Goal: Information Seeking & Learning: Check status

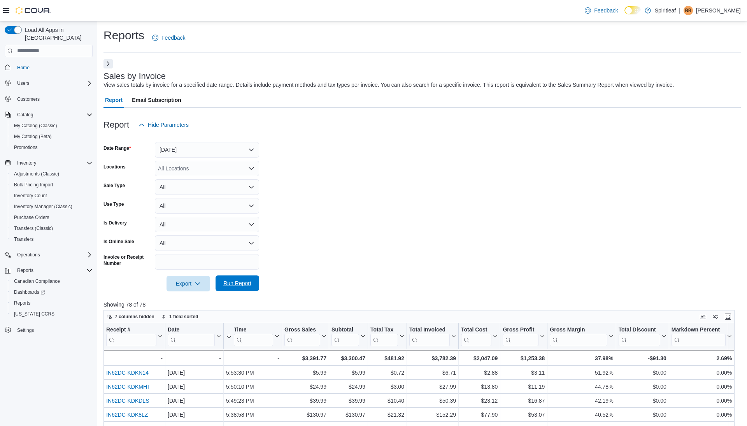
click at [243, 285] on span "Run Report" at bounding box center [237, 283] width 28 height 8
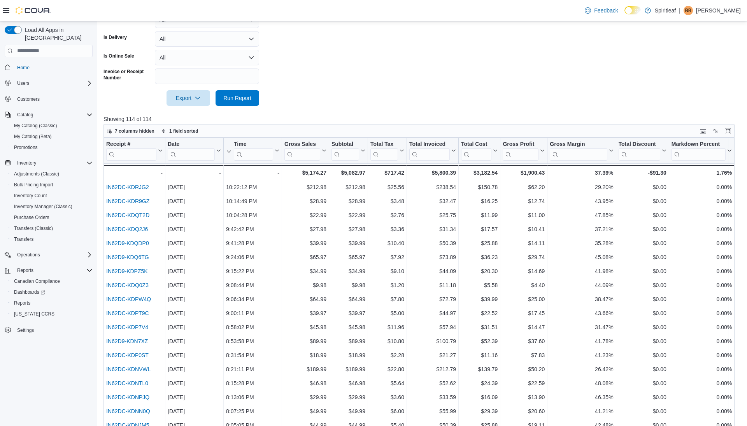
scroll to position [231, 0]
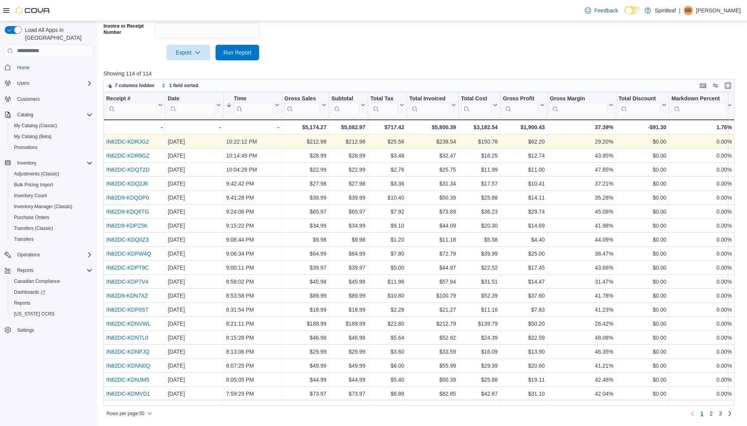
click at [132, 142] on link "IN62DC-KDRJG2" at bounding box center [127, 142] width 43 height 6
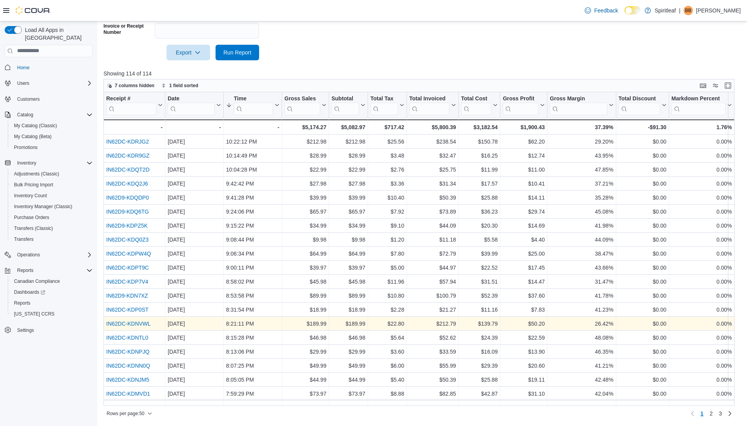
click at [142, 322] on link "IN62DC-KDNVWL" at bounding box center [128, 324] width 44 height 6
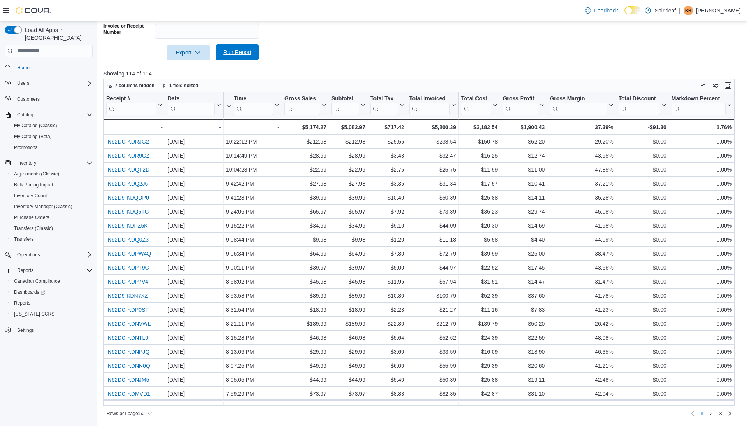
click at [244, 48] on span "Run Report" at bounding box center [237, 52] width 34 height 16
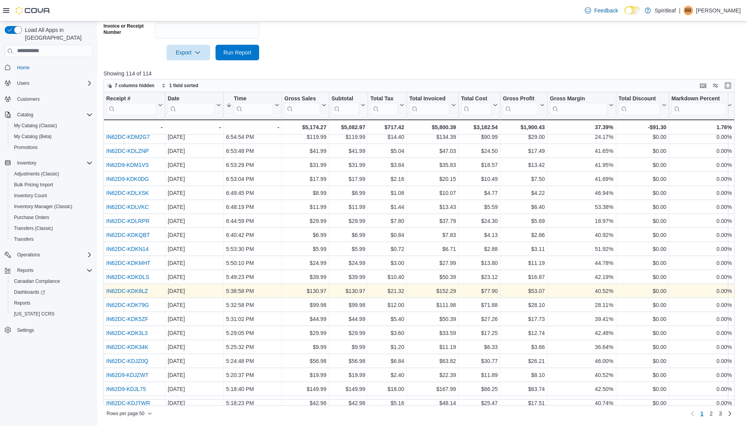
click at [140, 291] on link "IN62DC-KDK8LZ" at bounding box center [127, 291] width 42 height 6
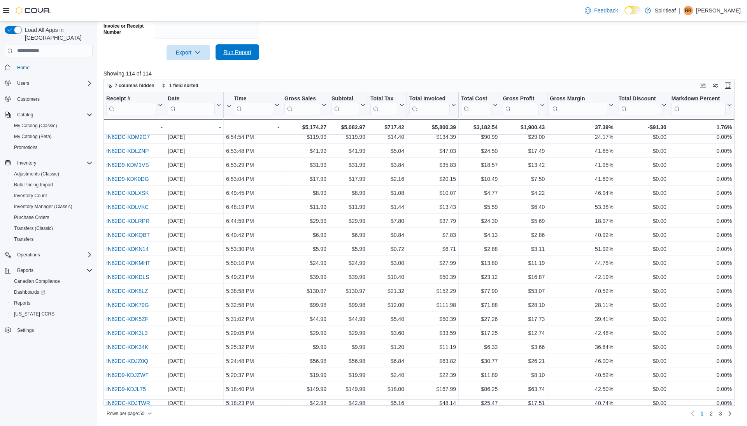
click at [227, 55] on span "Run Report" at bounding box center [237, 52] width 28 height 8
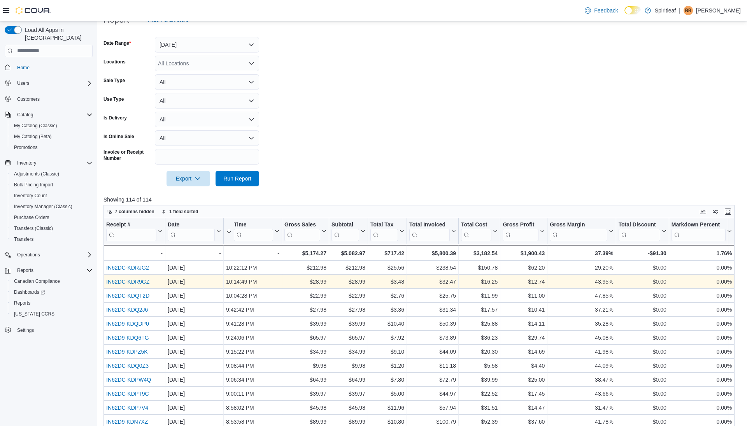
scroll to position [0, 0]
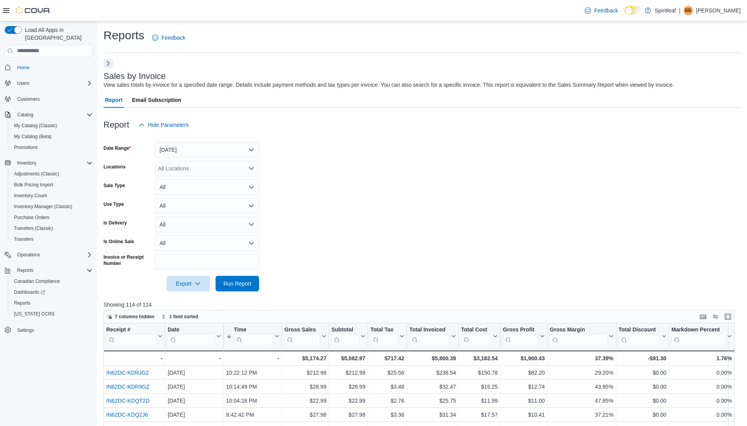
click at [109, 63] on button "Next" at bounding box center [108, 63] width 9 height 9
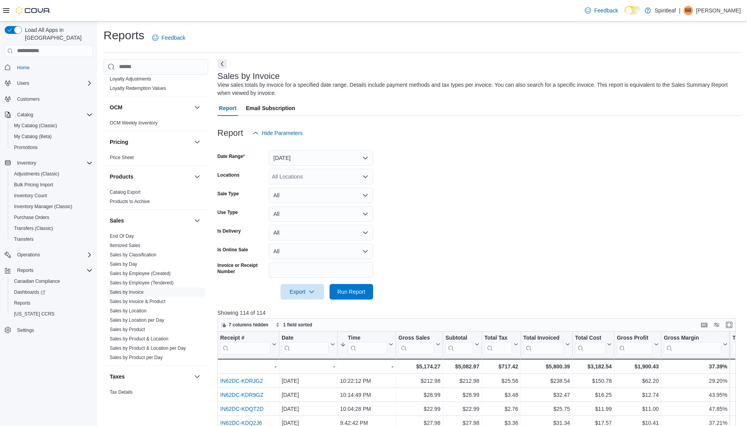
scroll to position [472, 0]
click at [141, 322] on link "Sales by Product" at bounding box center [127, 324] width 35 height 5
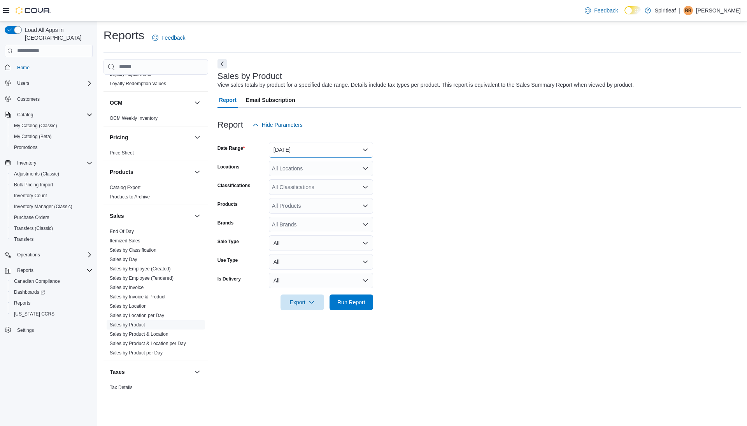
click at [302, 149] on button "[DATE]" at bounding box center [321, 150] width 104 height 16
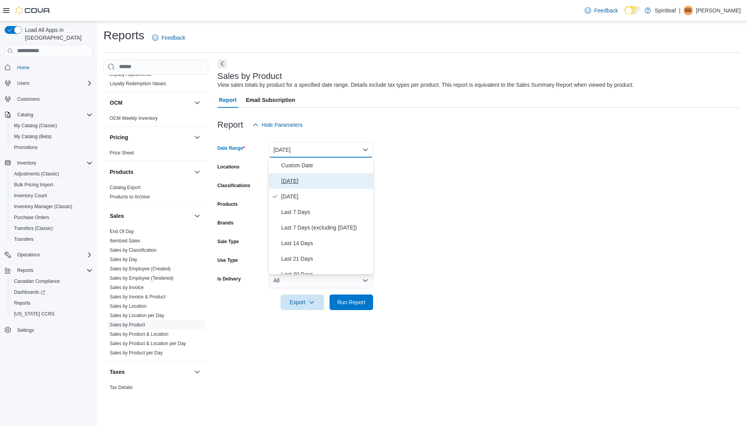
click at [302, 175] on button "[DATE]" at bounding box center [321, 181] width 104 height 16
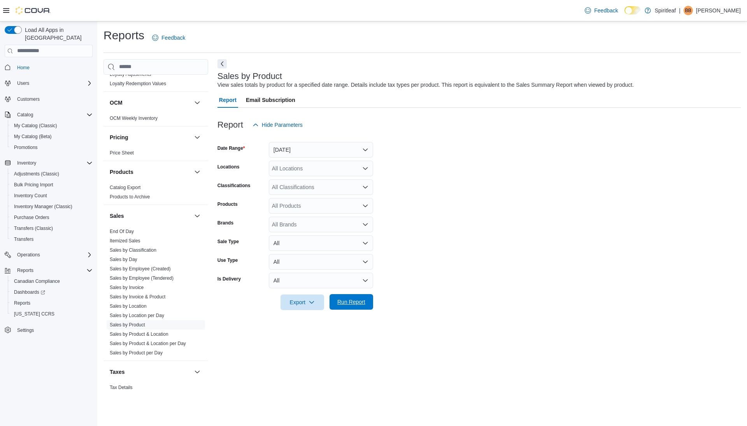
click at [360, 305] on span "Run Report" at bounding box center [351, 302] width 28 height 8
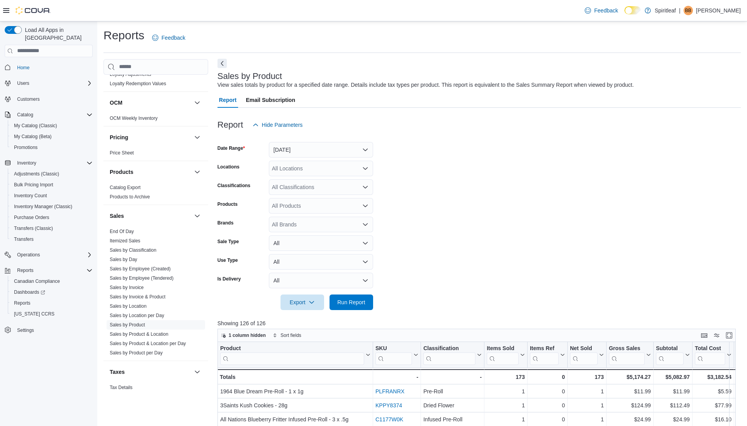
click at [223, 62] on button "Next" at bounding box center [222, 63] width 9 height 9
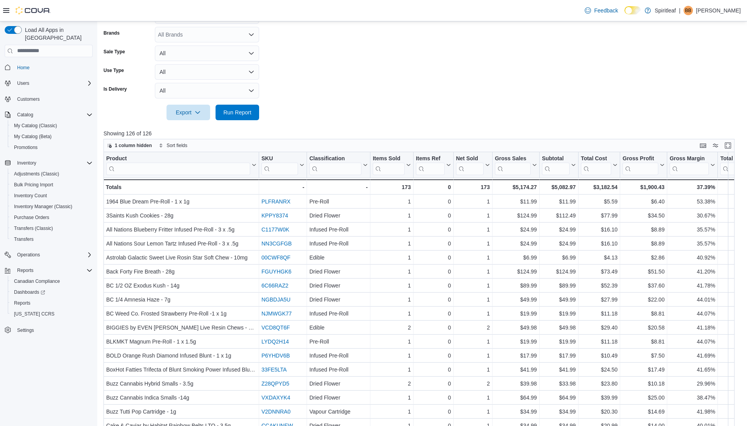
scroll to position [202, 0]
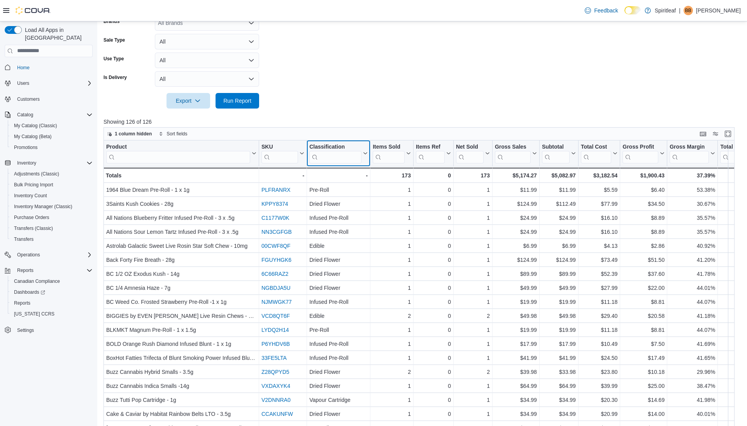
click at [364, 151] on icon at bounding box center [364, 153] width 6 height 5
click at [339, 183] on span "Sort A-Z" at bounding box center [338, 183] width 16 height 6
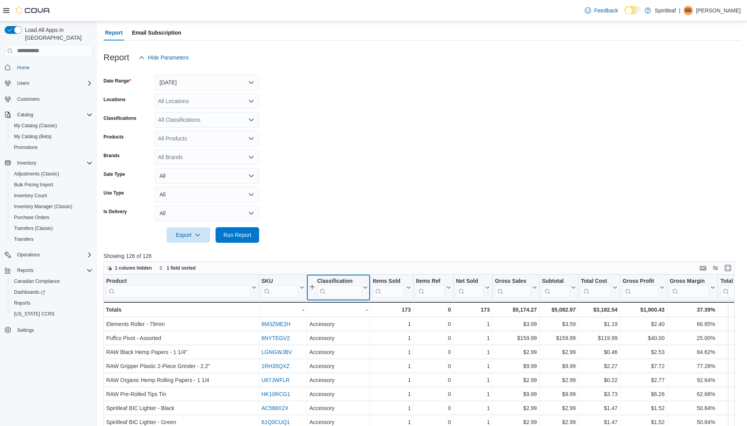
scroll to position [0, 0]
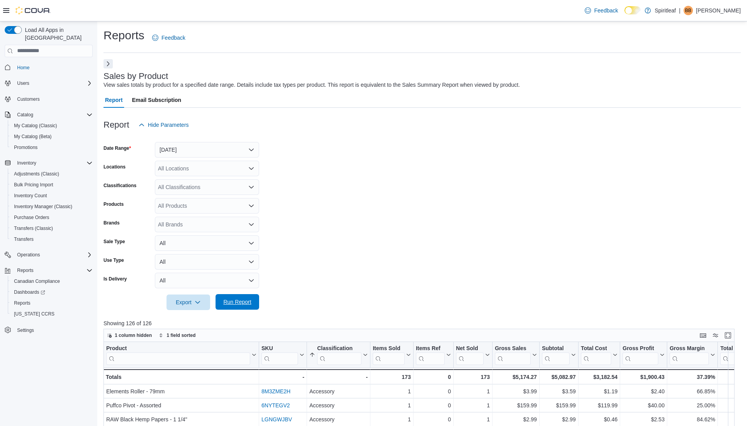
click at [235, 296] on span "Run Report" at bounding box center [237, 302] width 34 height 16
click at [110, 61] on button "Next" at bounding box center [108, 63] width 9 height 9
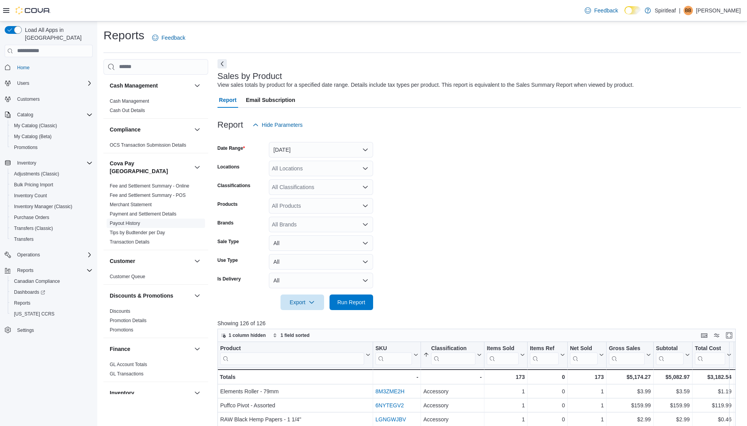
scroll to position [482, 0]
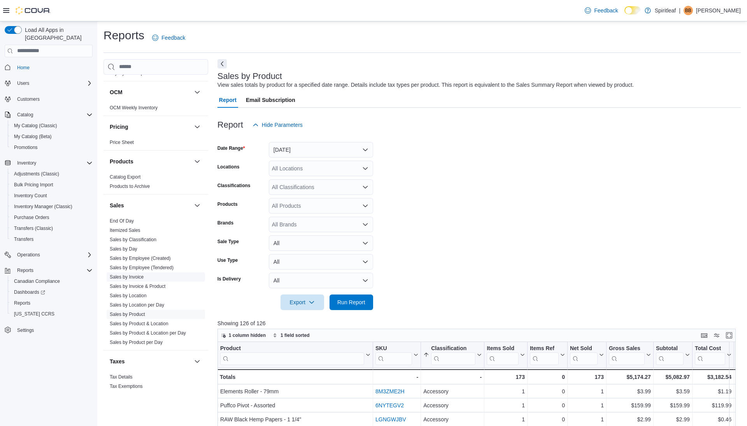
click at [132, 274] on link "Sales by Invoice" at bounding box center [127, 276] width 34 height 5
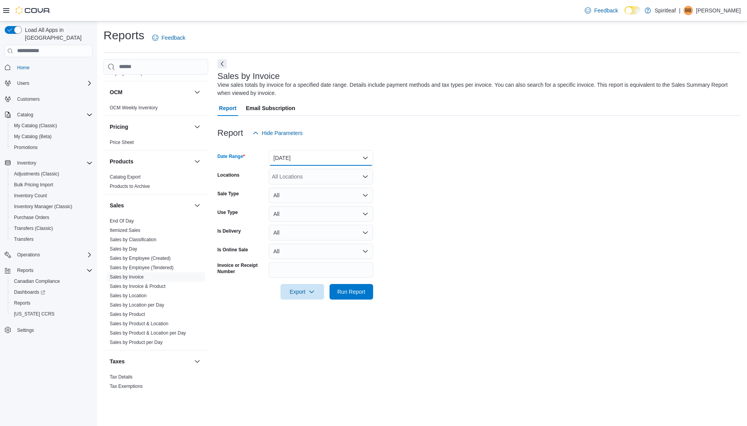
click at [313, 159] on button "[DATE]" at bounding box center [321, 158] width 104 height 16
click at [304, 186] on span "[DATE]" at bounding box center [325, 188] width 89 height 9
click at [343, 295] on span "Run Report" at bounding box center [351, 292] width 28 height 8
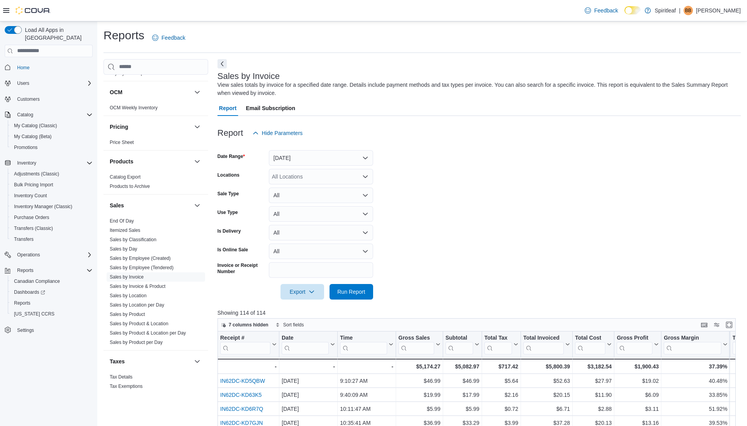
click at [226, 68] on div at bounding box center [479, 69] width 523 height 3
click at [222, 65] on button "Next" at bounding box center [222, 63] width 9 height 9
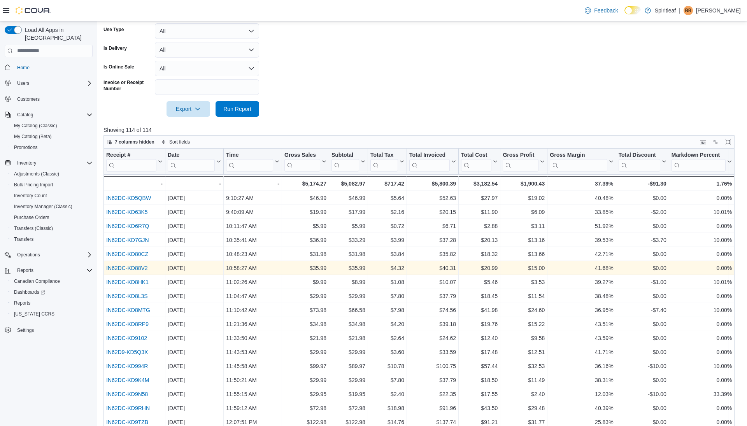
scroll to position [223, 0]
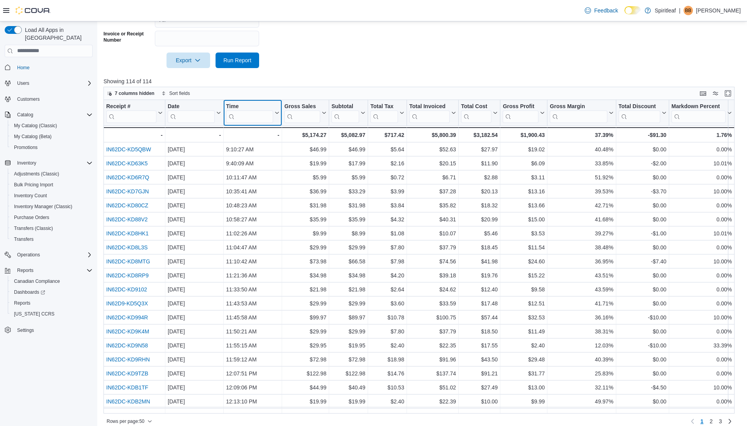
click at [277, 112] on icon at bounding box center [276, 113] width 6 height 5
click at [249, 151] on span "Sort High-Low" at bounding box center [257, 152] width 30 height 6
